Goal: Task Accomplishment & Management: Complete application form

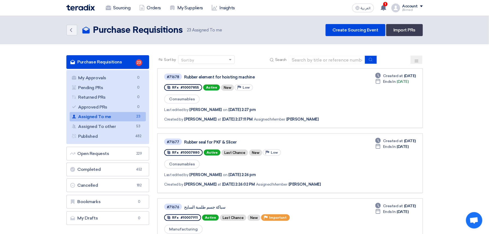
click at [106, 61] on link "Purchase Requisitions Purchase Requisitions 23" at bounding box center [107, 62] width 83 height 14
click at [125, 9] on link "Sourcing" at bounding box center [118, 8] width 34 height 12
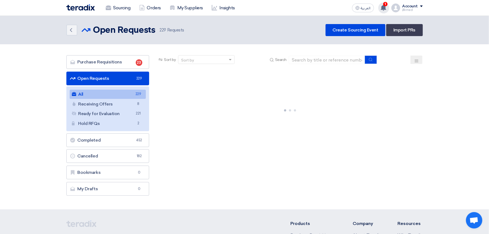
click at [385, 2] on span "1" at bounding box center [385, 4] width 4 height 4
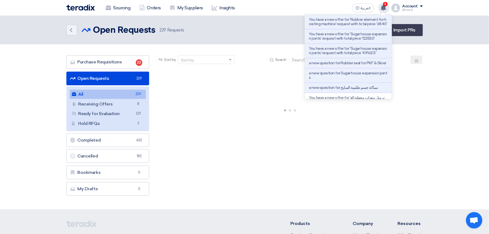
click at [384, 7] on use at bounding box center [383, 8] width 5 height 6
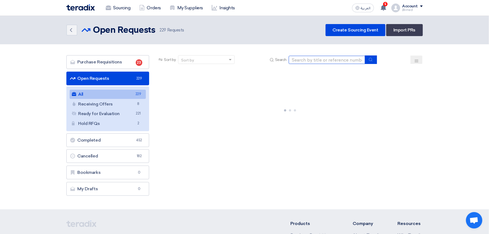
click at [328, 63] on input at bounding box center [327, 60] width 76 height 8
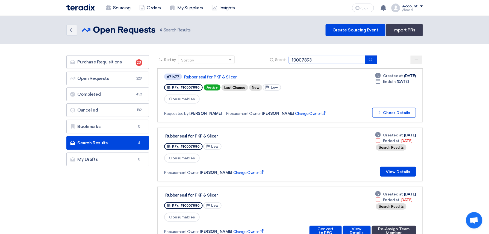
type input "10007893"
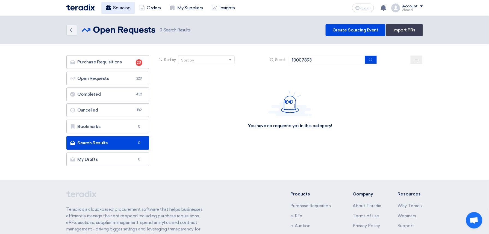
click at [118, 9] on link "Sourcing" at bounding box center [118, 8] width 34 height 12
drag, startPoint x: 333, startPoint y: 58, endPoint x: 236, endPoint y: 63, distance: 97.3
click at [225, 59] on div "Sort by Sort by Search 10007893" at bounding box center [289, 61] width 265 height 13
click at [120, 4] on link "Sourcing" at bounding box center [118, 8] width 34 height 12
click at [123, 6] on link "Sourcing" at bounding box center [118, 8] width 34 height 12
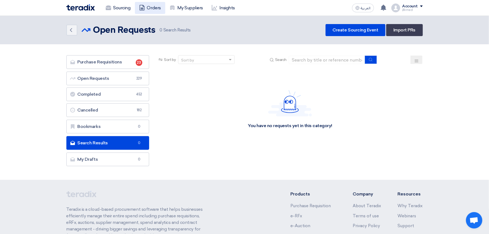
click at [136, 10] on link "Orders" at bounding box center [150, 8] width 30 height 12
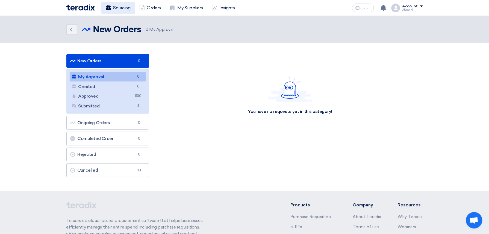
click at [122, 9] on link "Sourcing" at bounding box center [118, 8] width 34 height 12
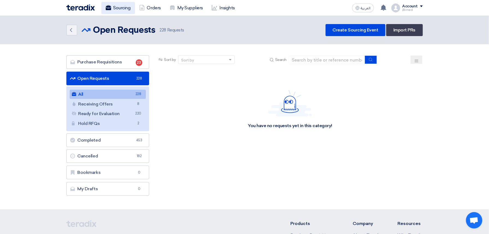
click at [112, 7] on link "Sourcing" at bounding box center [118, 8] width 34 height 12
click at [335, 58] on input at bounding box center [327, 60] width 76 height 8
paste input "10007893"
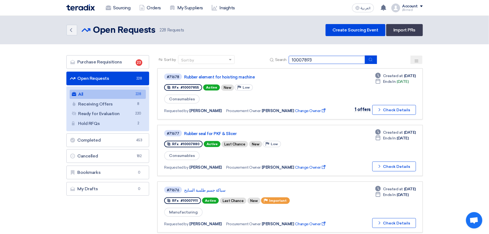
type input "10007893"
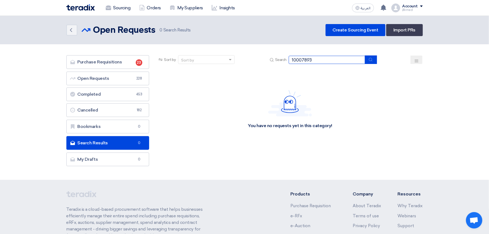
drag, startPoint x: 348, startPoint y: 57, endPoint x: 226, endPoint y: 58, distance: 121.5
click at [236, 57] on div "Sort by Sort by Search 10007893" at bounding box center [289, 61] width 265 height 13
click at [124, 7] on link "Sourcing" at bounding box center [118, 8] width 34 height 12
click at [115, 5] on link "Sourcing" at bounding box center [118, 8] width 34 height 12
click at [119, 9] on link "Sourcing" at bounding box center [118, 8] width 34 height 12
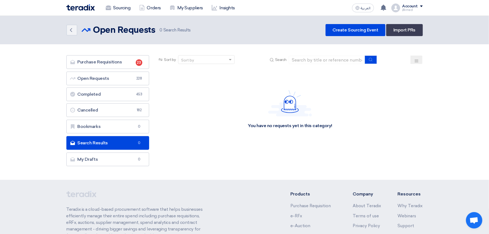
click at [92, 8] on img at bounding box center [80, 7] width 28 height 6
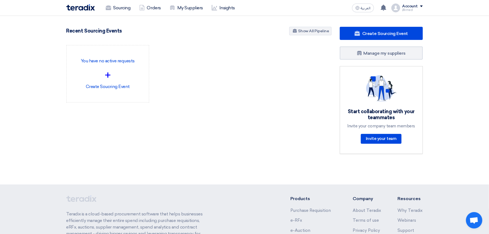
click at [125, 14] on div "Sourcing Orders My Suppliers Insights العربية ع You have a new offer for 'Rubbe…" at bounding box center [244, 8] width 364 height 16
click at [123, 5] on link "Sourcing" at bounding box center [118, 8] width 34 height 12
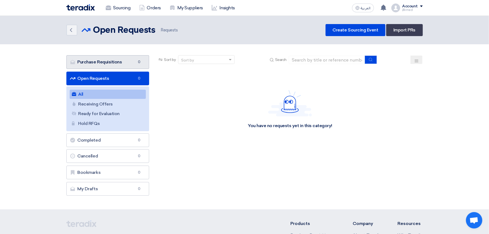
click at [123, 64] on link "Purchase Requisitions Purchase Requisitions 0" at bounding box center [107, 62] width 83 height 14
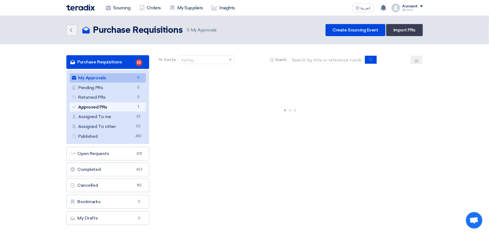
click at [129, 109] on link "Approved PRs Approved PRs 1" at bounding box center [108, 106] width 76 height 9
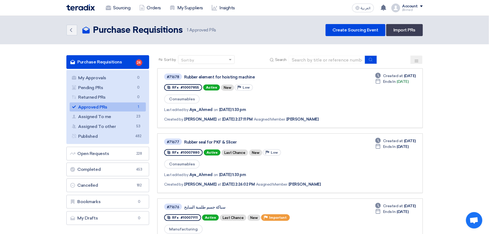
click at [96, 104] on link "Approved PRs Approved PRs 1" at bounding box center [108, 106] width 76 height 9
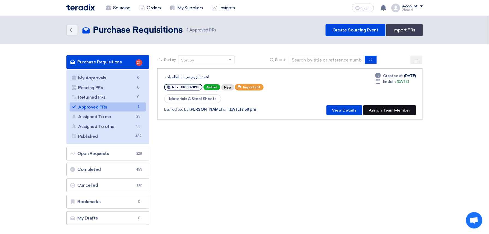
click at [388, 109] on button "Assign Team Member" at bounding box center [389, 110] width 53 height 10
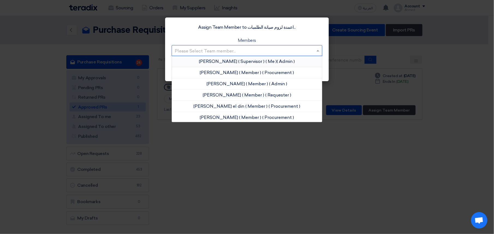
click at [242, 51] on input "text" at bounding box center [244, 50] width 139 height 9
drag, startPoint x: 219, startPoint y: 61, endPoint x: 226, endPoint y: 59, distance: 7.4
click at [219, 61] on span "[PERSON_NAME]" at bounding box center [218, 61] width 38 height 5
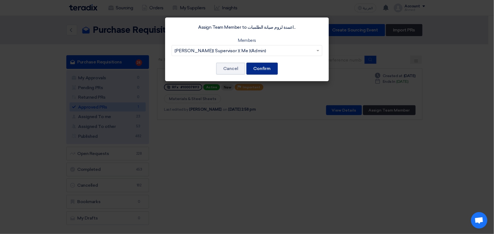
click at [262, 69] on button "Confirm" at bounding box center [262, 69] width 31 height 12
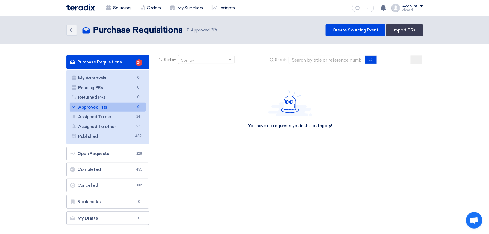
click at [119, 103] on link "Approved PRs Approved PRs 0" at bounding box center [108, 106] width 76 height 9
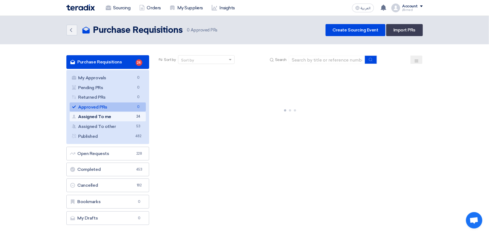
click at [107, 113] on link "Assigned To me Assigned To me 24" at bounding box center [108, 116] width 76 height 9
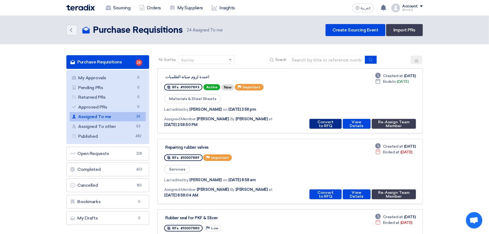
click at [318, 121] on button "Convert to RFQ" at bounding box center [325, 124] width 32 height 10
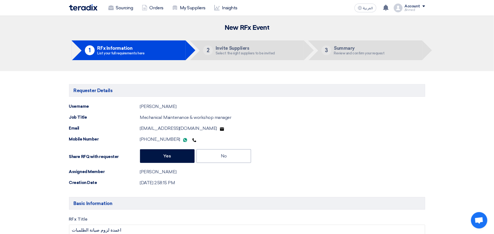
type input "[DATE]"
type input "10"
type input "00"
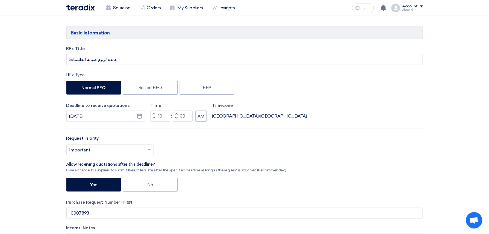
scroll to position [182, 0]
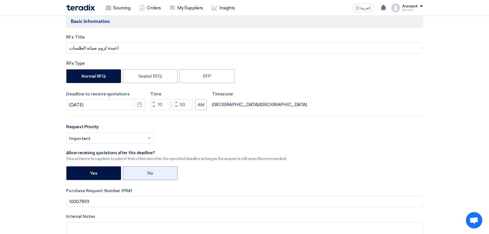
click at [152, 177] on label "No" at bounding box center [150, 173] width 55 height 14
click at [151, 174] on input "No" at bounding box center [149, 173] width 4 height 4
radio input "true"
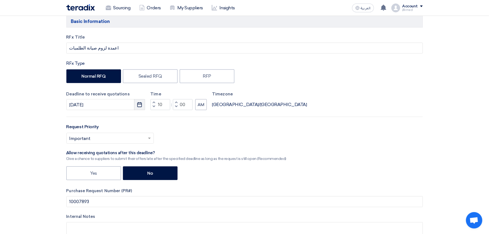
click at [139, 103] on use "button" at bounding box center [139, 104] width 5 height 5
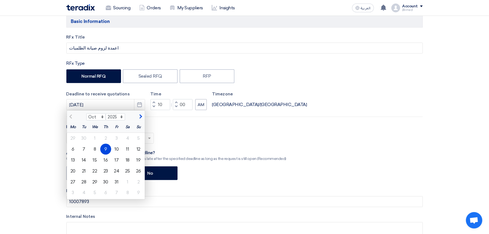
drag, startPoint x: 136, startPoint y: 149, endPoint x: 206, endPoint y: 146, distance: 69.1
click at [137, 148] on div "12" at bounding box center [138, 149] width 11 height 11
type input "[DATE]"
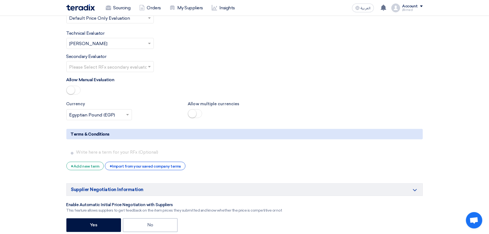
scroll to position [1019, 0]
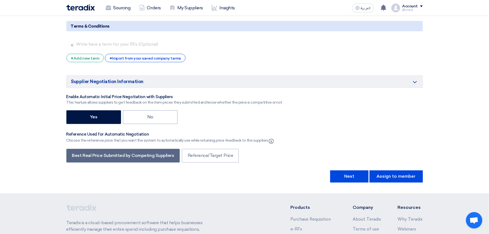
click at [158, 57] on div "+ Import from your saved company terms" at bounding box center [145, 58] width 81 height 8
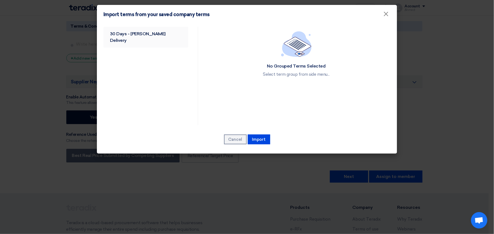
click at [146, 40] on link "30 Days - [PERSON_NAME] Delivery" at bounding box center [145, 37] width 85 height 21
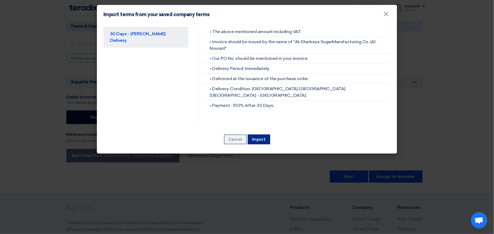
click at [269, 137] on button "Import" at bounding box center [259, 139] width 22 height 10
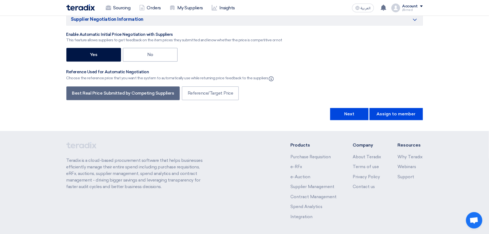
scroll to position [1148, 0]
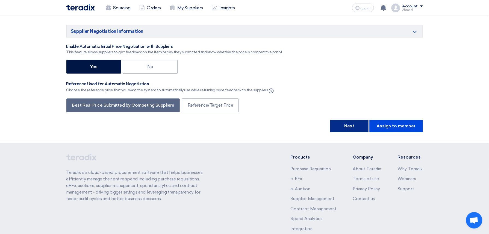
click at [358, 130] on button "Next" at bounding box center [349, 126] width 38 height 12
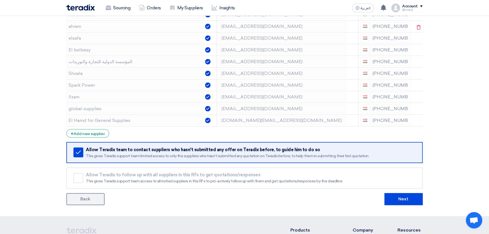
scroll to position [291, 0]
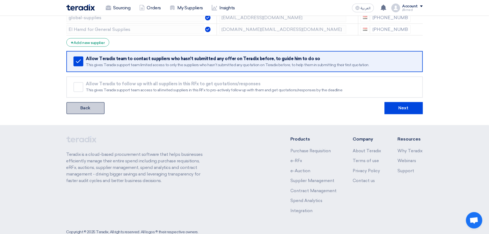
click at [90, 111] on link "Back" at bounding box center [85, 108] width 38 height 12
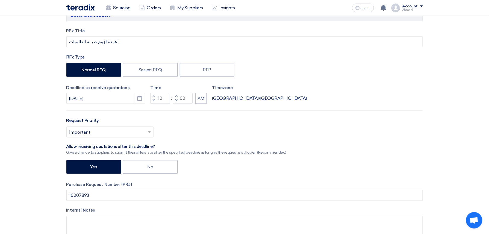
scroll to position [182, 0]
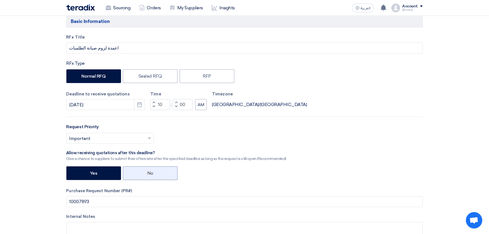
click at [139, 176] on label "No" at bounding box center [150, 173] width 55 height 14
click at [147, 174] on input "No" at bounding box center [149, 173] width 4 height 4
radio input "true"
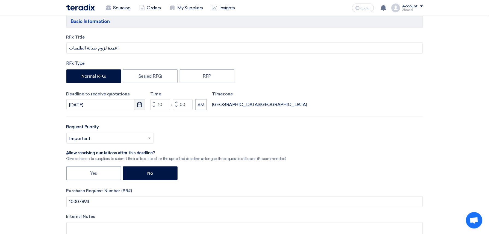
click at [140, 102] on button "Pick a date" at bounding box center [139, 104] width 11 height 11
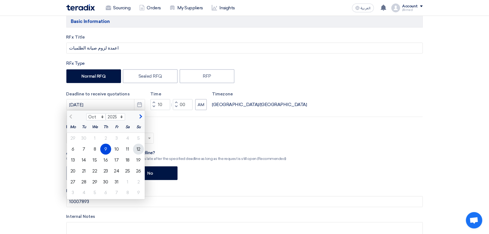
click at [141, 150] on div "12" at bounding box center [138, 149] width 11 height 11
type input "[DATE]"
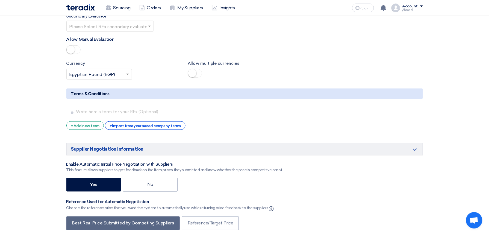
scroll to position [983, 0]
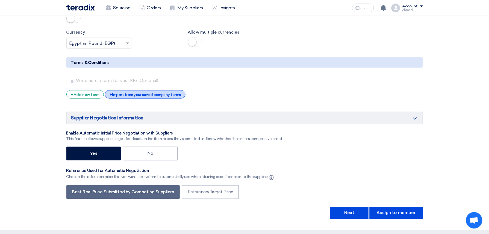
click at [159, 94] on div "+ Import from your saved company terms" at bounding box center [145, 94] width 81 height 8
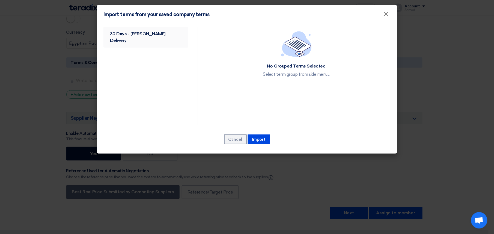
click at [150, 33] on link "30 Days - [PERSON_NAME] Delivery" at bounding box center [145, 37] width 85 height 21
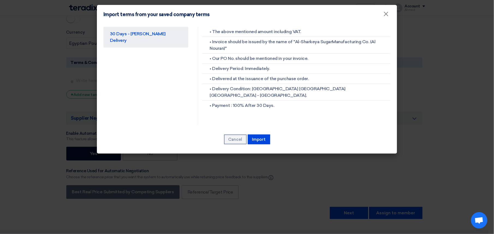
click at [270, 141] on div "Cancel [GEOGRAPHIC_DATA]" at bounding box center [246, 139] width 287 height 11
click at [267, 141] on button "Import" at bounding box center [259, 139] width 22 height 10
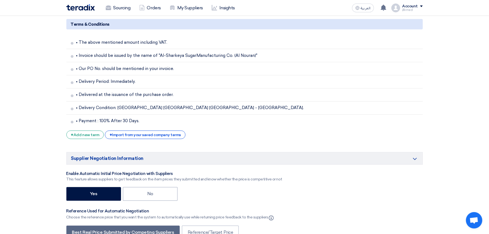
scroll to position [1128, 0]
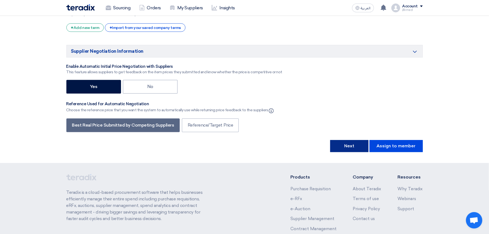
click at [351, 149] on button "Next" at bounding box center [349, 146] width 38 height 12
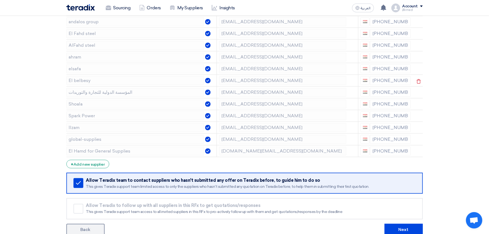
scroll to position [182, 0]
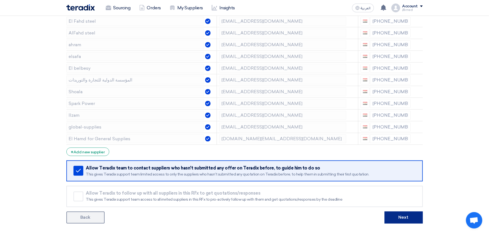
click at [409, 217] on button "Next" at bounding box center [403, 217] width 38 height 12
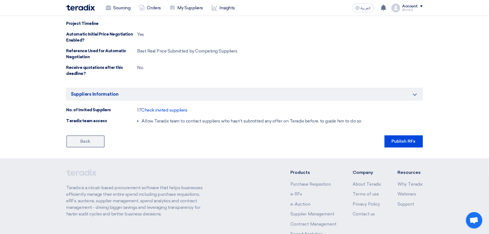
scroll to position [428, 0]
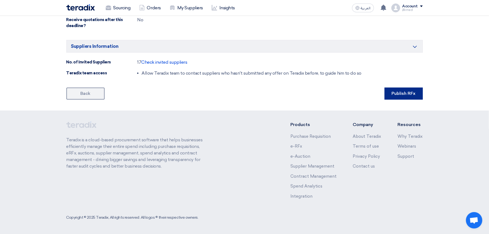
click at [396, 94] on button "Publish RFx" at bounding box center [403, 93] width 38 height 12
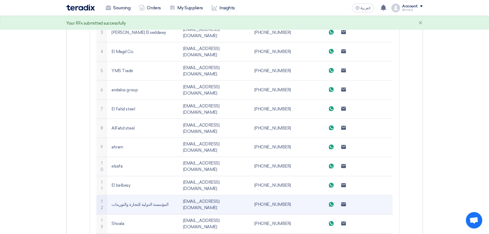
scroll to position [291, 0]
